Goal: Find specific page/section: Find specific page/section

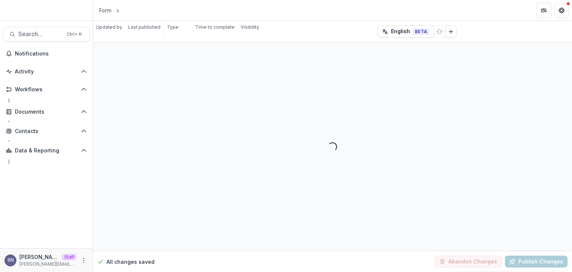
select select "********"
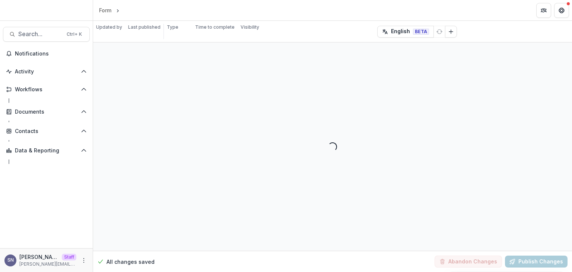
select select "********"
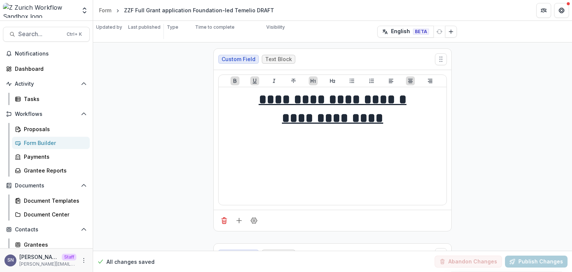
scroll to position [708, 0]
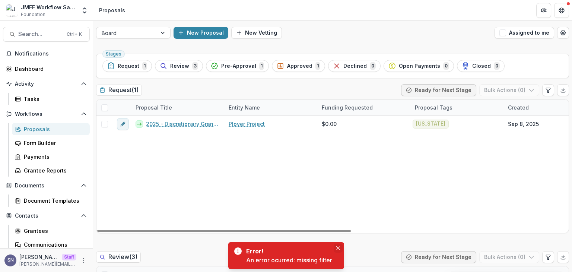
click at [338, 245] on button "Close" at bounding box center [338, 248] width 9 height 9
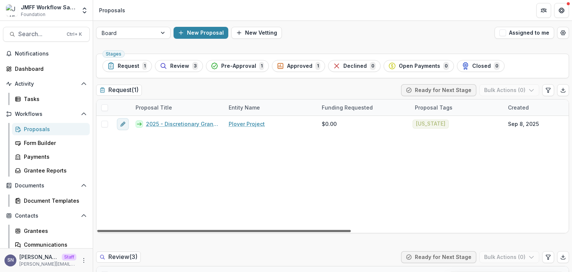
drag, startPoint x: 314, startPoint y: 230, endPoint x: 201, endPoint y: 218, distance: 113.2
click at [201, 230] on div at bounding box center [224, 231] width 254 height 2
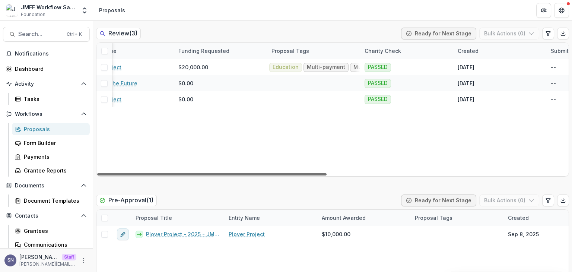
scroll to position [0, 155]
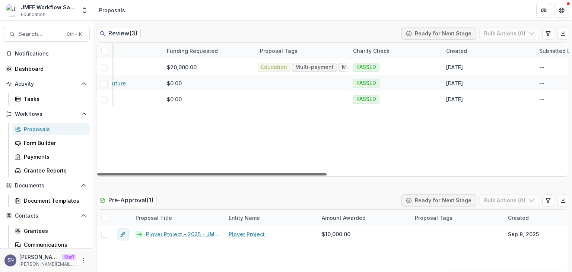
drag, startPoint x: 247, startPoint y: 176, endPoint x: 323, endPoint y: 179, distance: 75.7
click at [323, 175] on div at bounding box center [212, 174] width 230 height 2
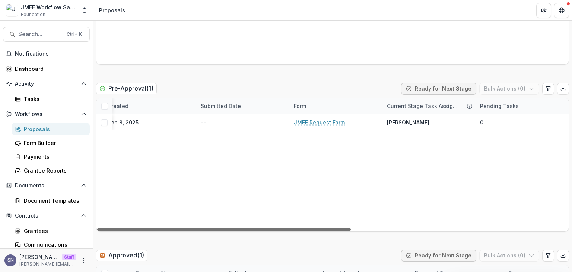
scroll to position [0, 0]
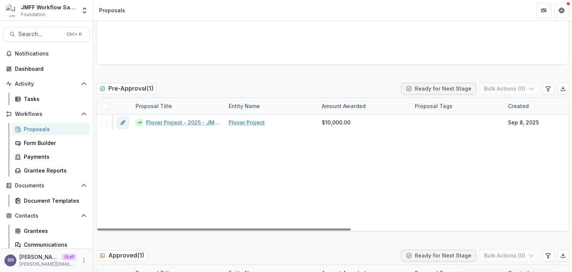
drag, startPoint x: 314, startPoint y: 230, endPoint x: 208, endPoint y: 209, distance: 107.8
click at [208, 228] on div at bounding box center [224, 229] width 254 height 2
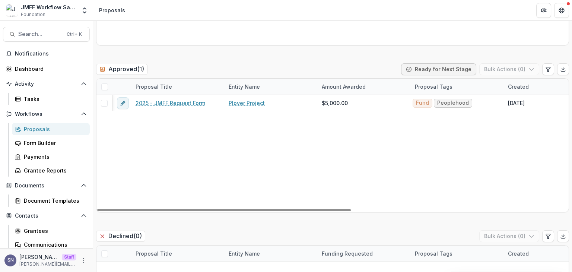
drag, startPoint x: 333, startPoint y: 211, endPoint x: 255, endPoint y: 186, distance: 82.0
click at [241, 209] on div at bounding box center [224, 210] width 254 height 2
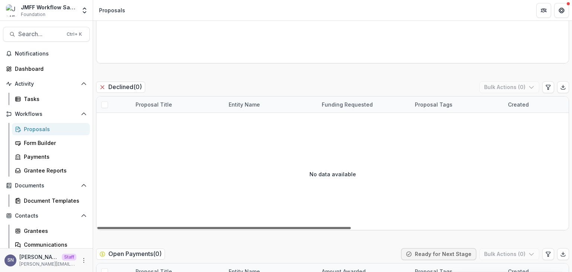
drag, startPoint x: 298, startPoint y: 228, endPoint x: 249, endPoint y: 209, distance: 52.4
click at [249, 227] on div at bounding box center [224, 228] width 254 height 2
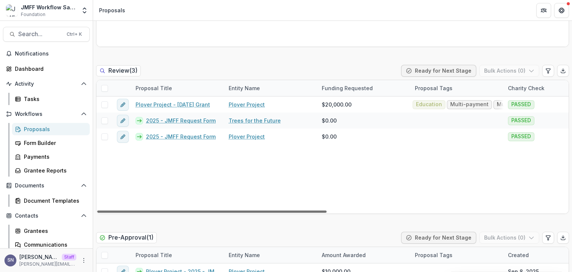
drag, startPoint x: 390, startPoint y: 210, endPoint x: 251, endPoint y: 210, distance: 139.7
click at [251, 211] on div at bounding box center [212, 212] width 230 height 2
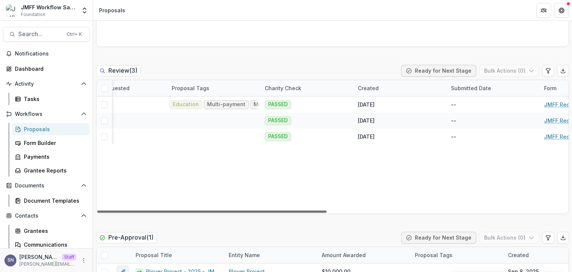
scroll to position [0, 265]
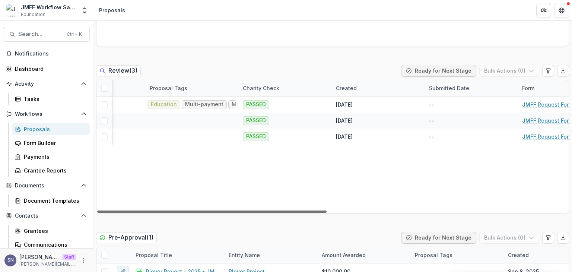
drag, startPoint x: 290, startPoint y: 212, endPoint x: 419, endPoint y: 211, distance: 129.3
click at [327, 211] on div at bounding box center [212, 212] width 230 height 2
